Goal: Complete application form

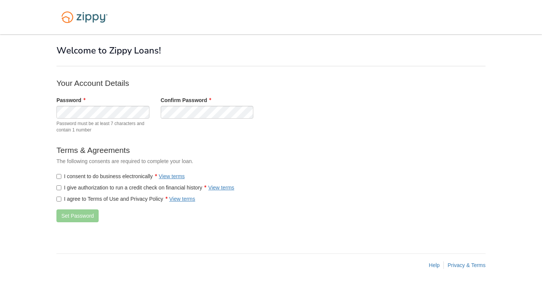
click at [94, 177] on label "I consent to do business electronically View terms" at bounding box center [120, 176] width 128 height 8
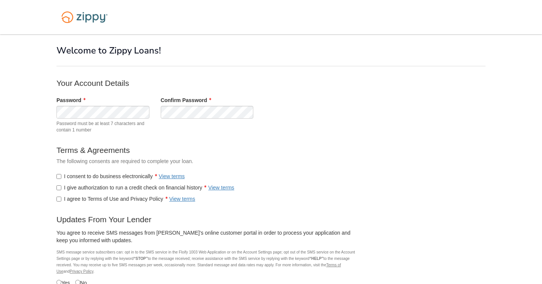
click at [96, 181] on div "I give authorization to run a credit check on financial history View terms" at bounding box center [207, 185] width 312 height 11
click at [96, 188] on label "I give authorization to run a credit check on financial history View terms" at bounding box center [145, 188] width 178 height 8
click at [96, 202] on label "I agree to Terms of Use and Privacy Policy View terms" at bounding box center [125, 199] width 139 height 8
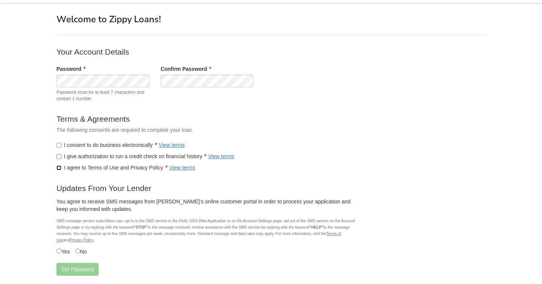
scroll to position [74, 0]
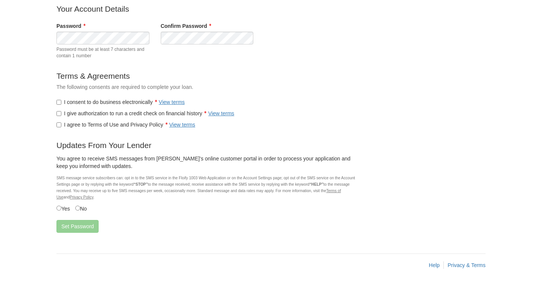
click at [61, 206] on label "Yes" at bounding box center [63, 208] width 14 height 8
click at [71, 224] on button "Set Password" at bounding box center [77, 226] width 42 height 13
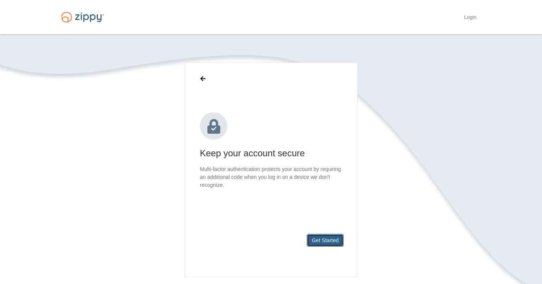
click at [319, 238] on button "Get Started" at bounding box center [325, 240] width 37 height 13
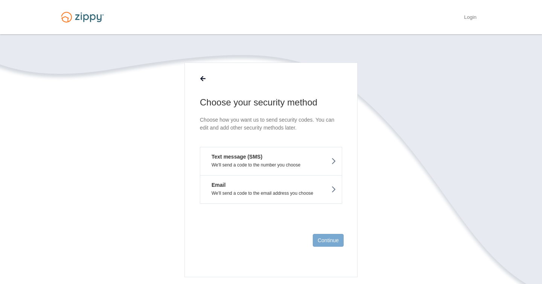
click at [296, 159] on button "Text message (SMS) We'll send a code to the number you choose" at bounding box center [271, 161] width 142 height 28
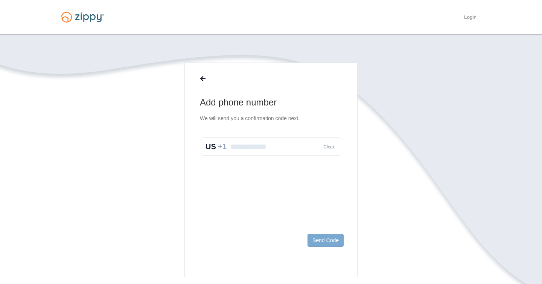
click at [297, 142] on input "text" at bounding box center [271, 146] width 142 height 18
type input "**********"
click at [321, 232] on footer "Send Code" at bounding box center [271, 252] width 172 height 49
click at [321, 235] on button "Send Code" at bounding box center [325, 240] width 36 height 13
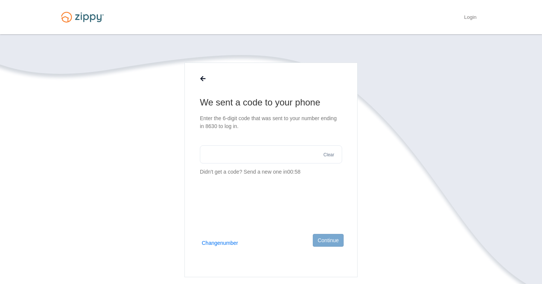
click at [247, 156] on input "text" at bounding box center [271, 154] width 142 height 18
type input "******"
click at [327, 244] on button "Continue" at bounding box center [328, 240] width 31 height 13
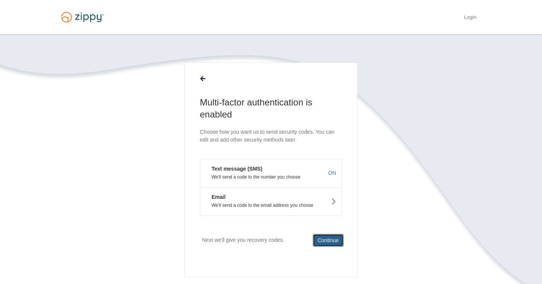
click at [335, 242] on button "Continue" at bounding box center [328, 240] width 31 height 13
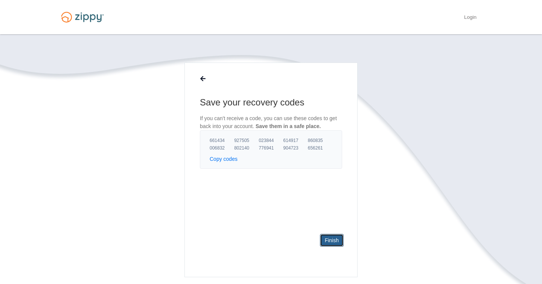
click at [326, 245] on link "Finish" at bounding box center [332, 240] width 24 height 13
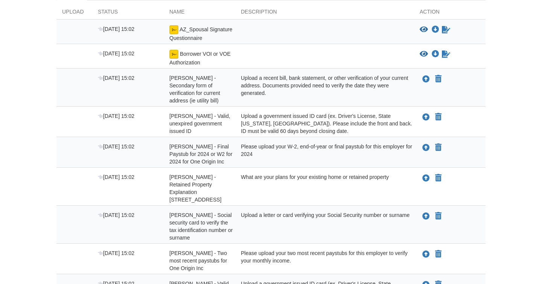
scroll to position [341, 0]
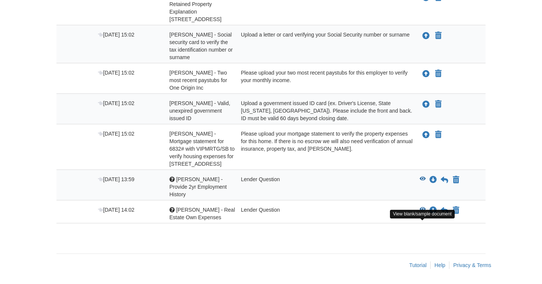
click at [422, 209] on icon "View Jasmine Cisneros - Real Estate Own Expenses" at bounding box center [422, 209] width 6 height 5
